Goal: Task Accomplishment & Management: Manage account settings

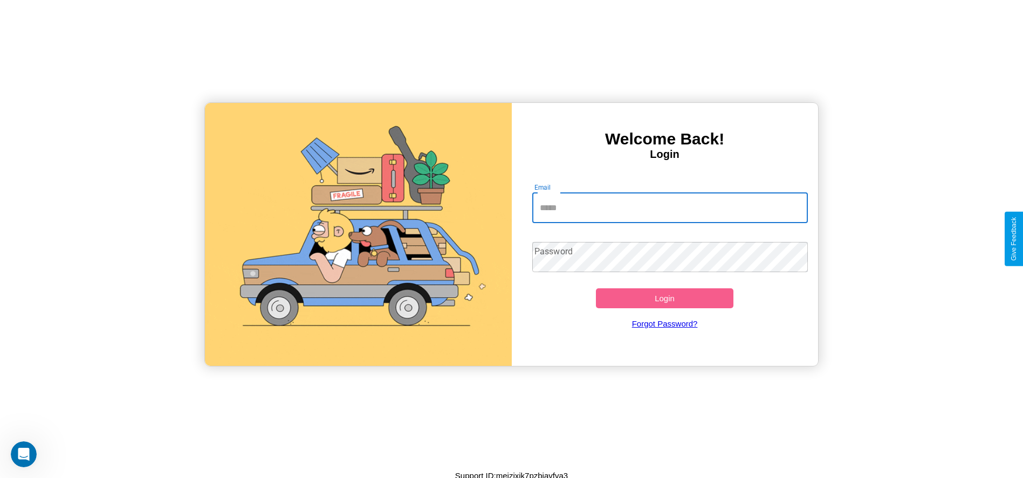
click at [670, 208] on input "Email" at bounding box center [669, 208] width 275 height 30
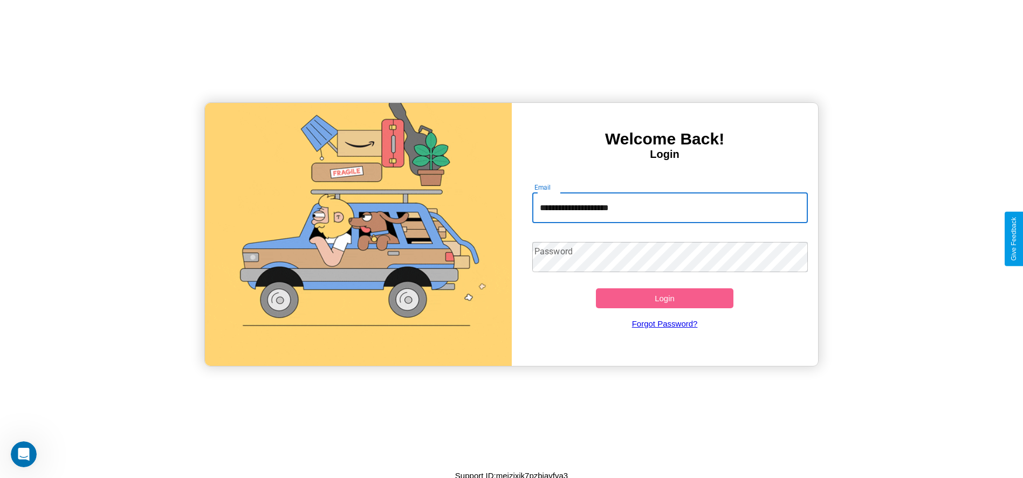
type input "**********"
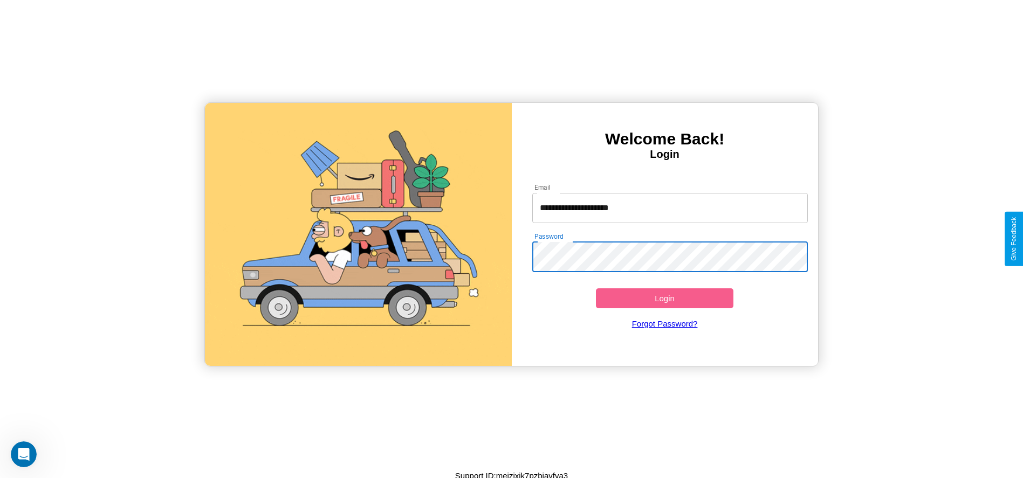
click at [664, 298] on button "Login" at bounding box center [665, 298] width 138 height 20
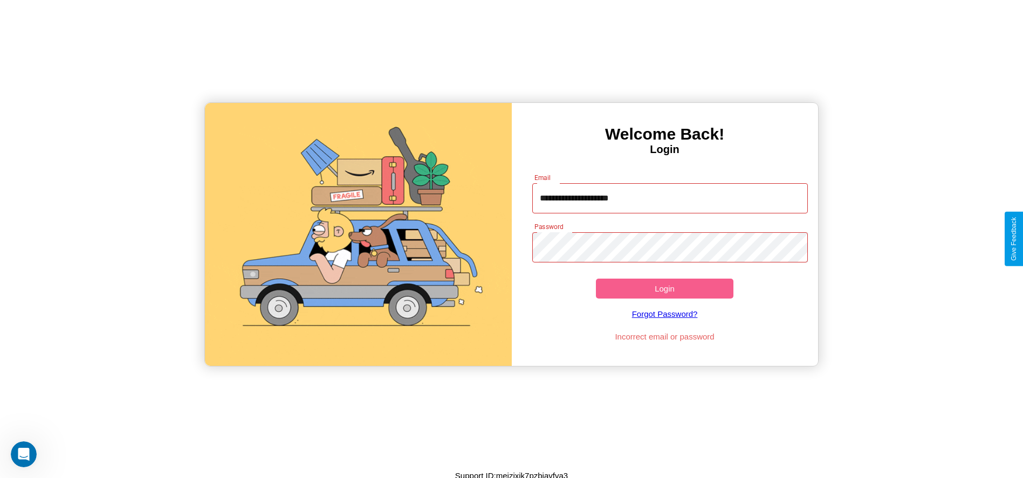
click at [664, 288] on button "Login" at bounding box center [665, 289] width 138 height 20
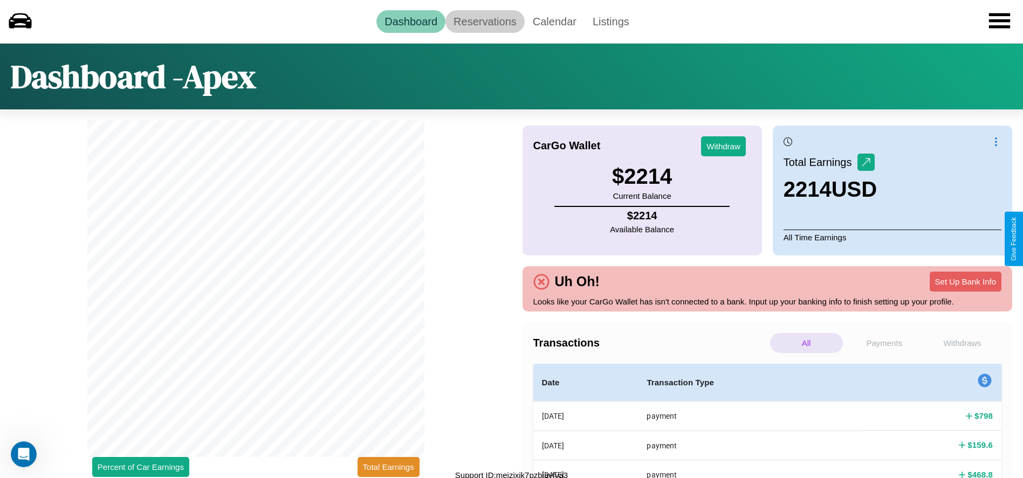
click at [485, 21] on link "Reservations" at bounding box center [484, 21] width 79 height 23
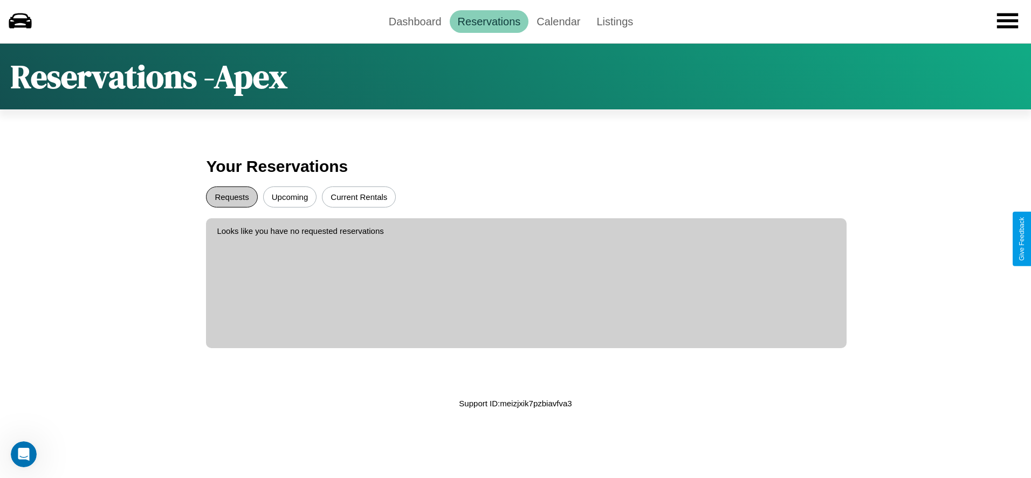
click at [232, 197] on button "Requests" at bounding box center [231, 197] width 51 height 21
click at [359, 197] on button "Current Rentals" at bounding box center [359, 197] width 74 height 21
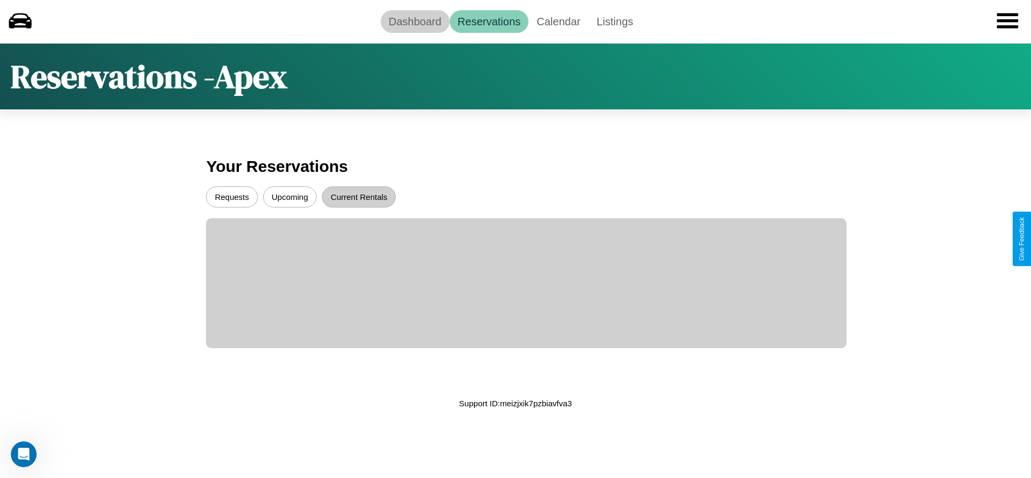
click at [415, 21] on link "Dashboard" at bounding box center [415, 21] width 69 height 23
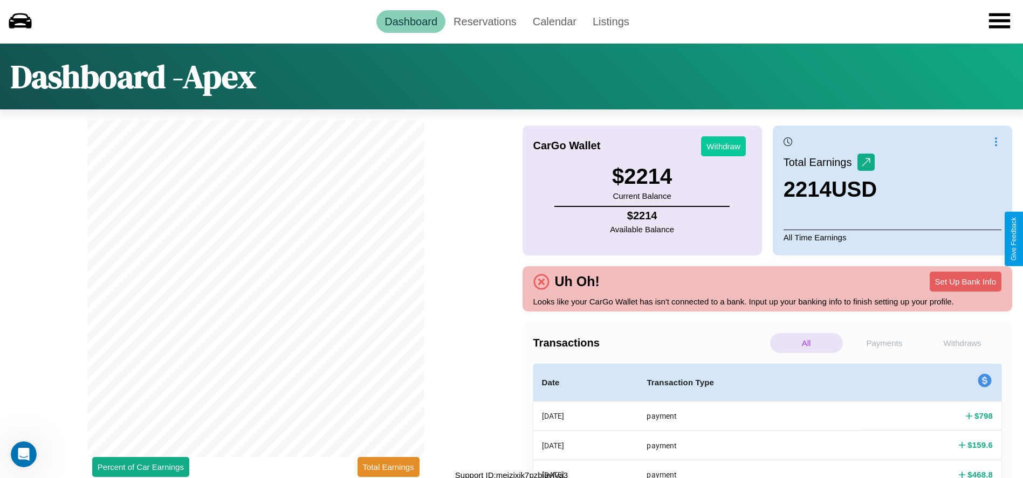
click at [723, 146] on button "Withdraw" at bounding box center [723, 146] width 45 height 20
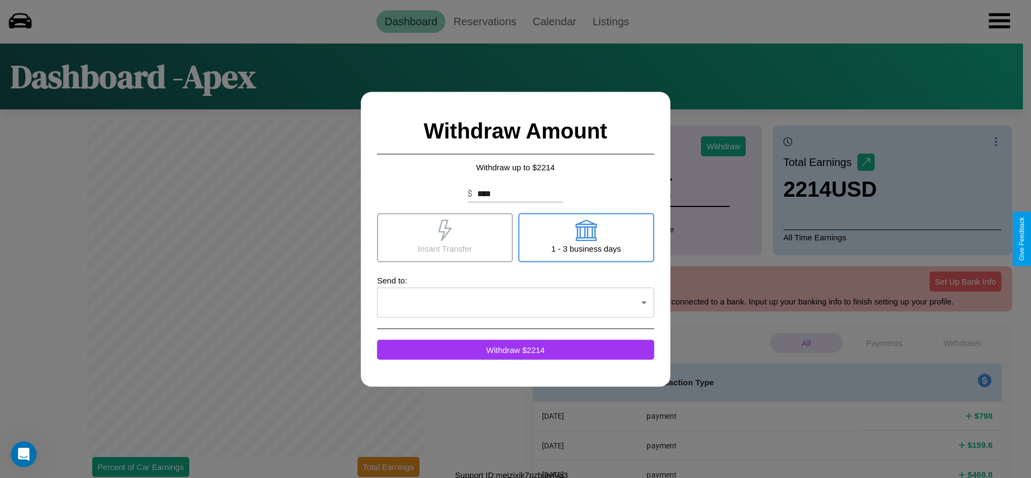
click at [585, 237] on icon at bounding box center [586, 230] width 22 height 22
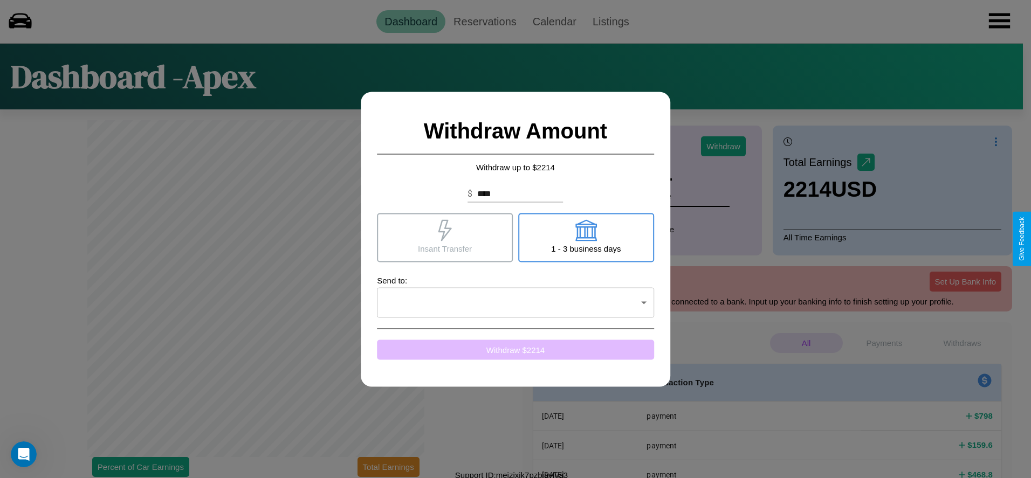
click at [515, 349] on button "Withdraw $ 2214" at bounding box center [515, 350] width 277 height 20
